Goal: Task Accomplishment & Management: Manage account settings

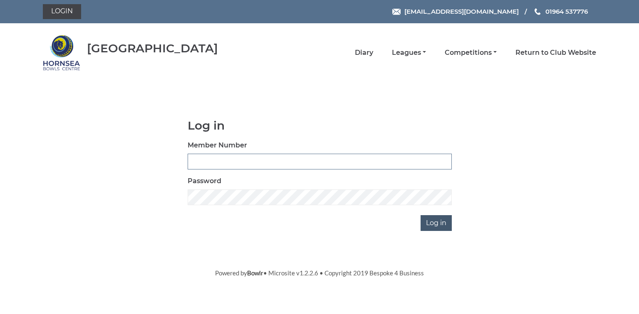
type input "0580"
click at [432, 224] on input "Log in" at bounding box center [435, 223] width 31 height 16
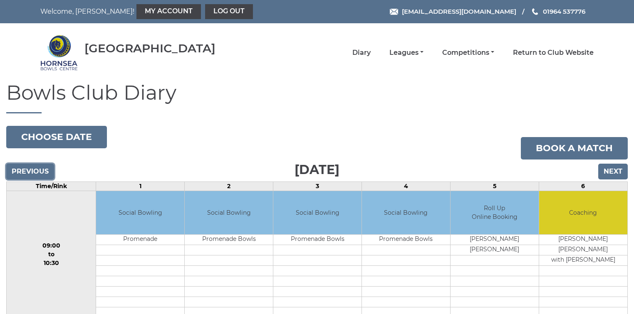
click at [31, 170] on input "Previous" at bounding box center [30, 172] width 48 height 16
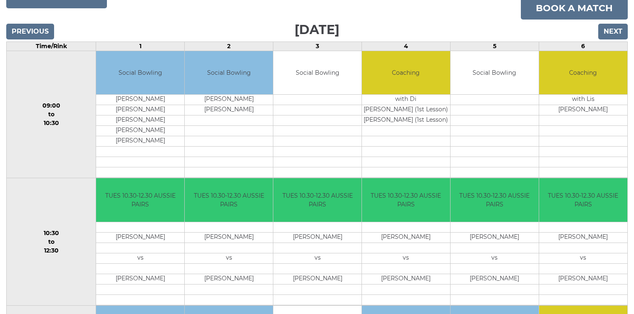
scroll to position [133, 0]
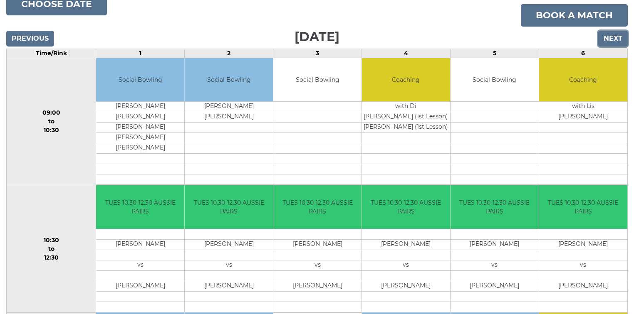
click at [616, 38] on input "Next" at bounding box center [613, 39] width 30 height 16
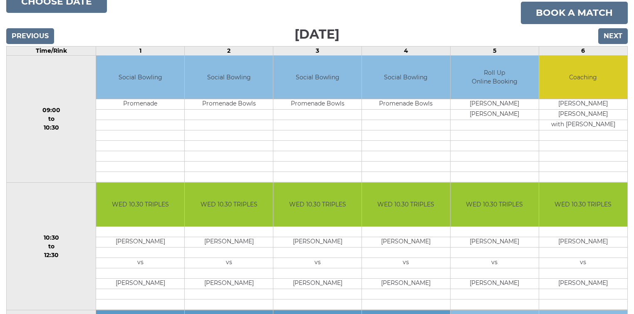
scroll to position [133, 0]
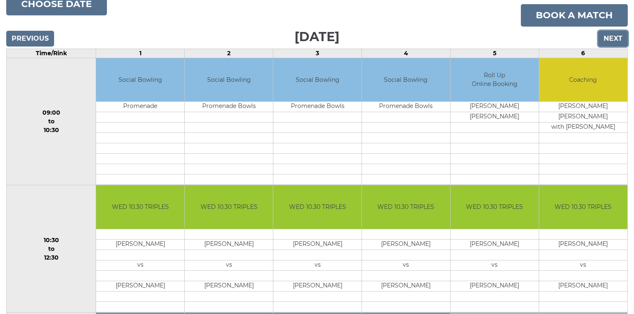
click at [612, 37] on input "Next" at bounding box center [613, 39] width 30 height 16
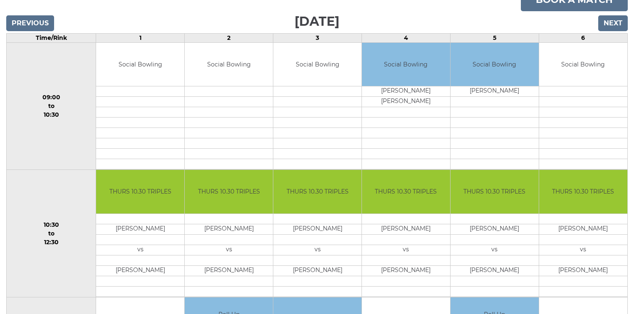
scroll to position [33, 0]
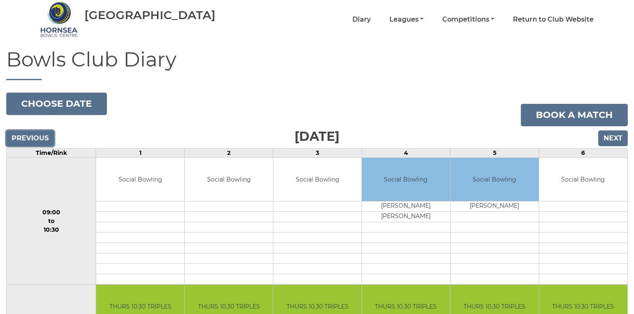
click at [27, 138] on input "Previous" at bounding box center [30, 139] width 48 height 16
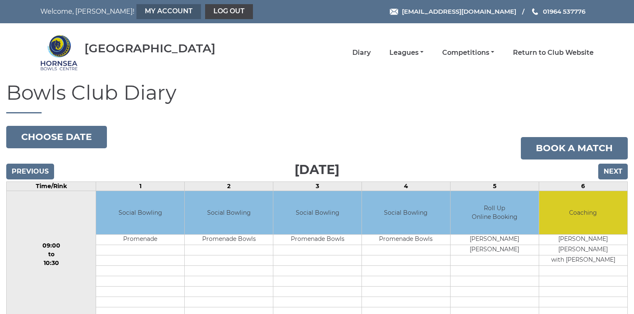
click at [136, 10] on link "My Account" at bounding box center [168, 11] width 64 height 15
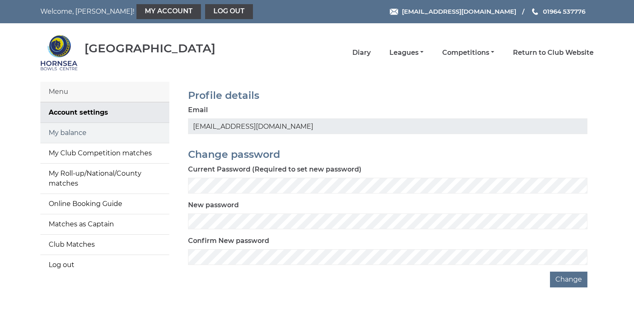
click at [94, 138] on link "My balance" at bounding box center [104, 133] width 129 height 20
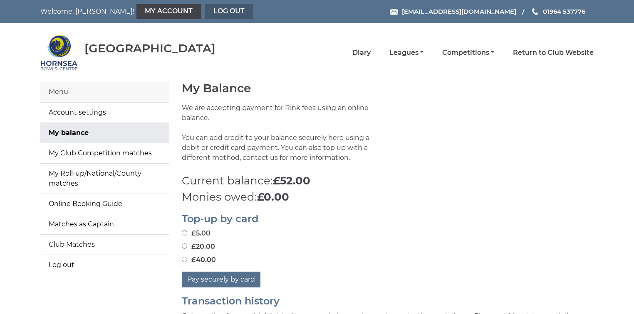
click at [205, 11] on link "Log out" at bounding box center [229, 11] width 48 height 15
